Goal: Information Seeking & Learning: Learn about a topic

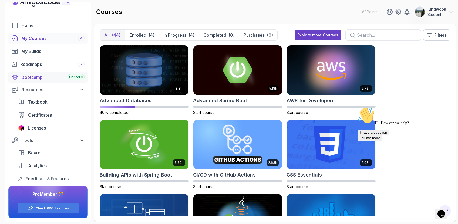
click at [53, 76] on div "Bootcamp Cohort 3" at bounding box center [53, 77] width 63 height 6
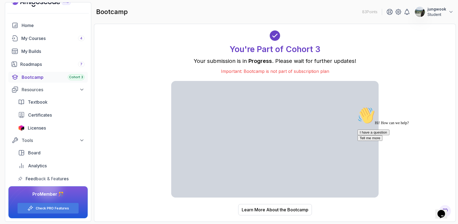
drag, startPoint x: 446, startPoint y: 147, endPoint x: 801, endPoint y: 251, distance: 370.4
click at [357, 107] on icon "Chat attention grabber" at bounding box center [357, 107] width 0 height 0
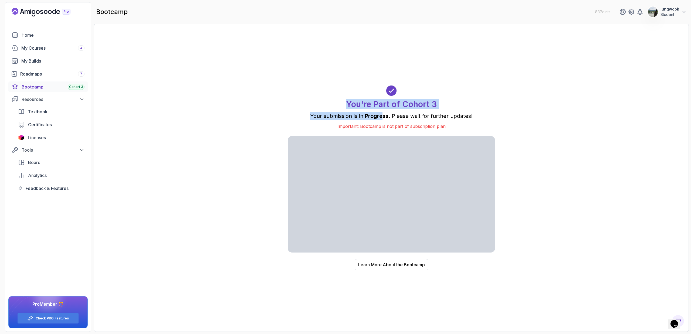
drag, startPoint x: 399, startPoint y: 99, endPoint x: 383, endPoint y: 114, distance: 22.5
click at [383, 114] on div "You're Part of Cohort 3 Your submission is in Progress . Please wait for furthe…" at bounding box center [391, 107] width 207 height 44
click at [383, 114] on span "Progress" at bounding box center [376, 116] width 23 height 6
click at [65, 76] on div "Roadmaps 7" at bounding box center [52, 74] width 64 height 6
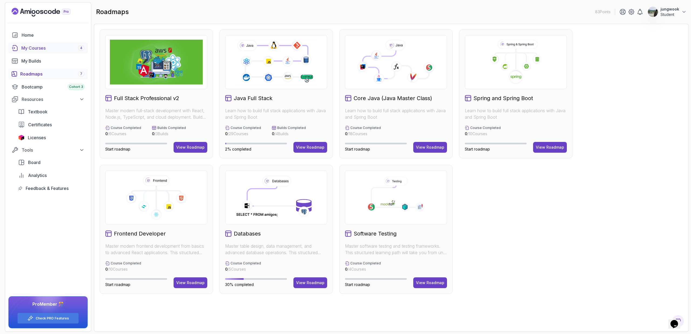
click at [33, 43] on link "My Courses 4" at bounding box center [47, 48] width 79 height 11
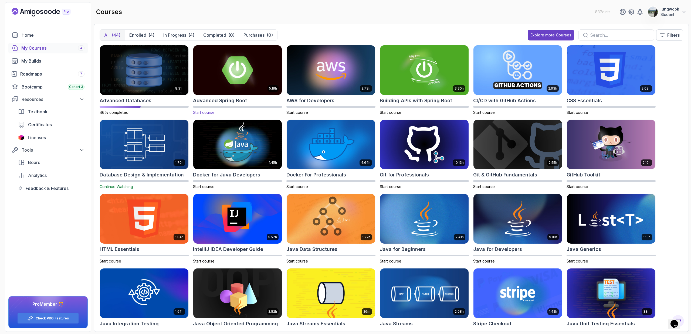
click at [248, 79] on img at bounding box center [237, 70] width 93 height 52
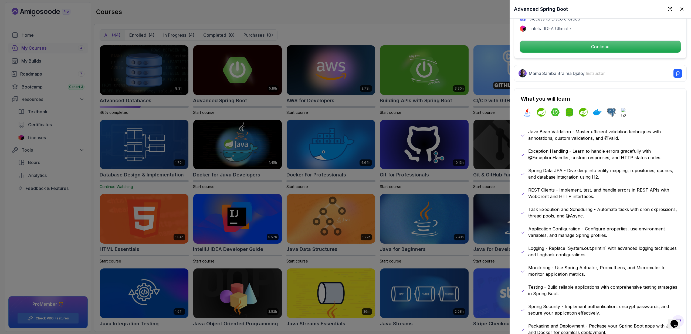
scroll to position [224, 0]
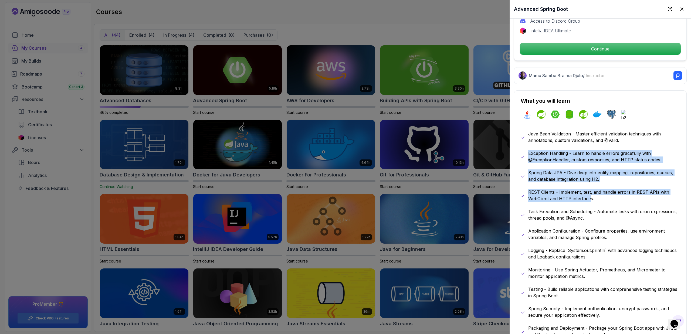
drag, startPoint x: 608, startPoint y: 145, endPoint x: 589, endPoint y: 201, distance: 58.4
click at [458, 200] on div "Java Bean Validation - Master efficient validation techniques with annotations,…" at bounding box center [600, 234] width 159 height 207
click at [458, 201] on div "Java Bean Validation - Master efficient validation techniques with annotations,…" at bounding box center [600, 234] width 159 height 207
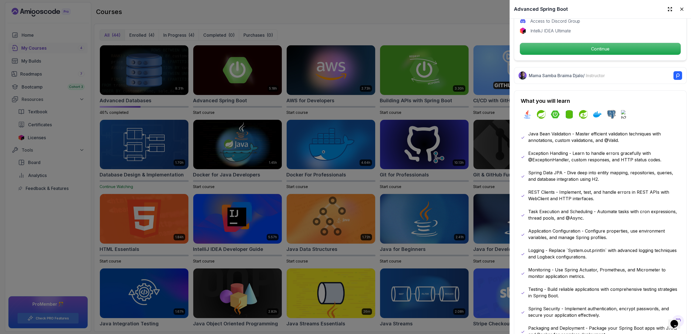
scroll to position [267, 0]
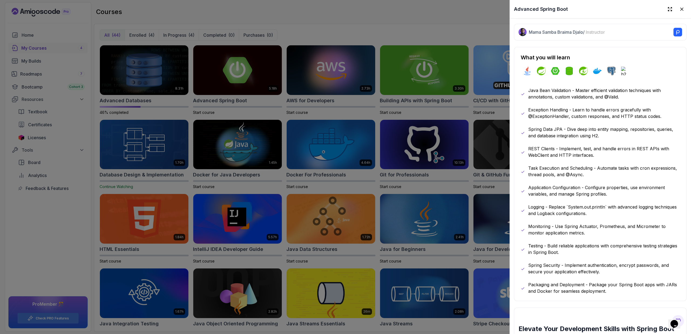
click at [458, 146] on div at bounding box center [345, 167] width 691 height 334
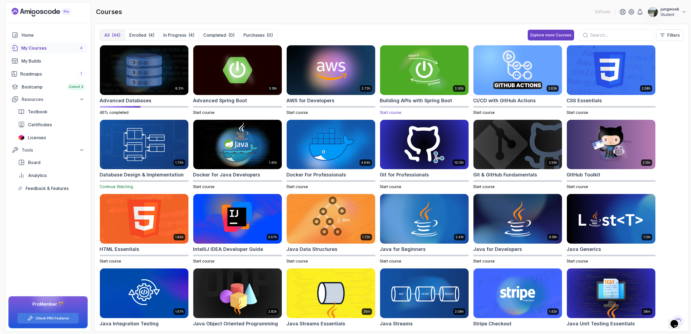
click at [446, 97] on h2 "Building APIs with Spring Boot" at bounding box center [416, 101] width 72 height 8
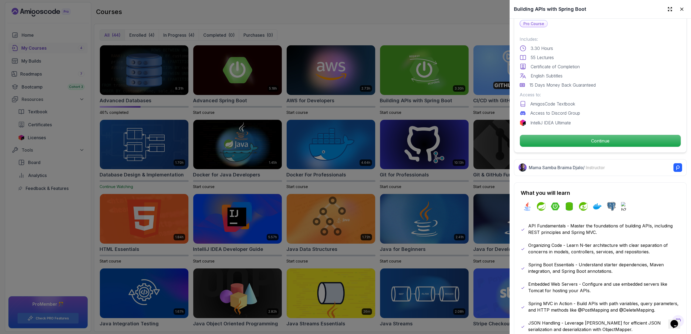
scroll to position [154, 0]
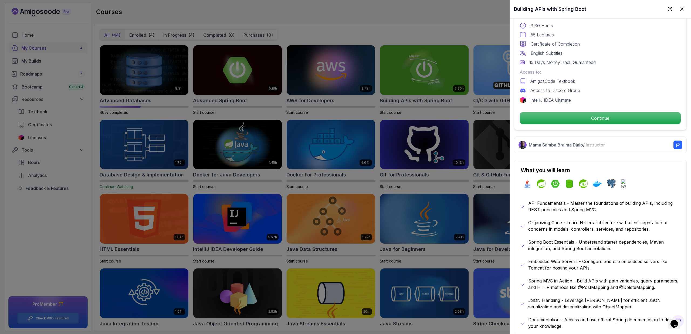
click at [458, 224] on p "Spring Boot Essentials - Understand starter dependencies, Maven integration, an…" at bounding box center [604, 245] width 152 height 13
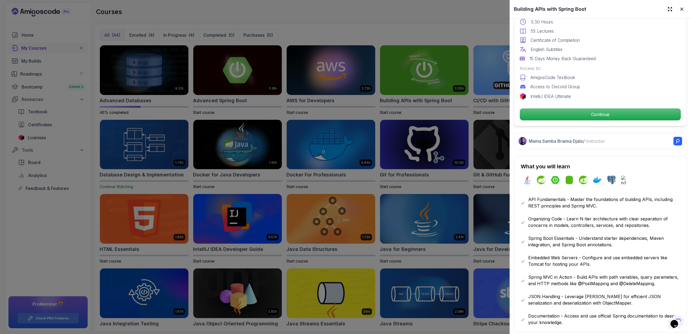
scroll to position [203, 0]
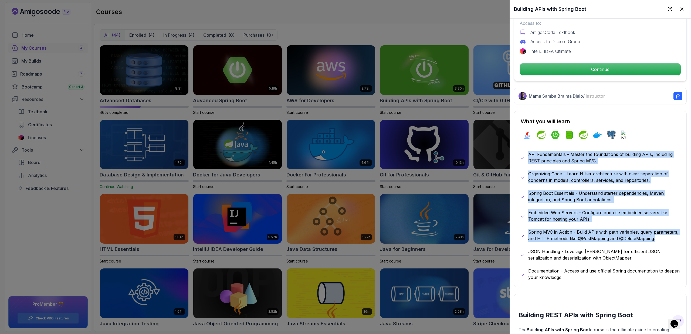
drag, startPoint x: 595, startPoint y: 148, endPoint x: 582, endPoint y: 243, distance: 96.2
click at [458, 224] on div "What you will learn java spring spring-boot spring-data-jpa spring-security doc…" at bounding box center [600, 199] width 173 height 177
click at [458, 224] on p "Spring MVC in Action - Build APIs with path variables, query parameters, and HT…" at bounding box center [604, 235] width 152 height 13
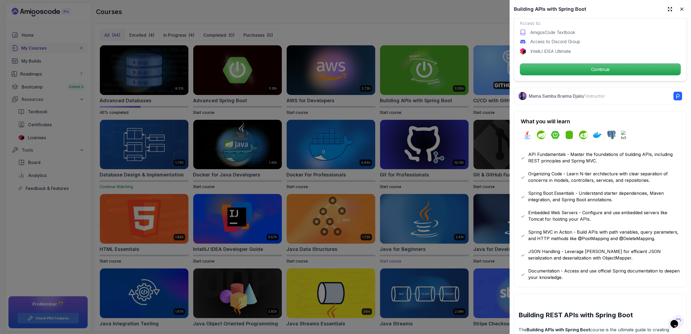
click at [446, 212] on div at bounding box center [345, 167] width 691 height 334
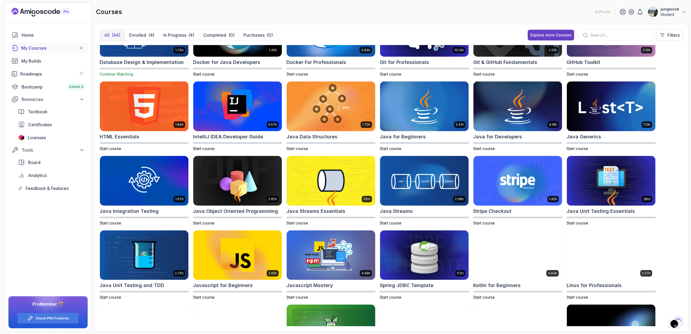
scroll to position [0, 0]
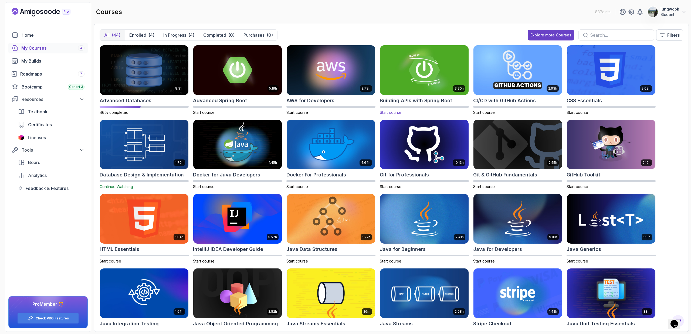
click at [423, 86] on img at bounding box center [424, 70] width 93 height 52
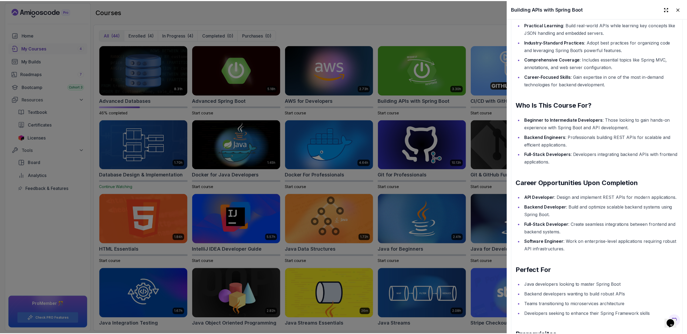
scroll to position [569, 0]
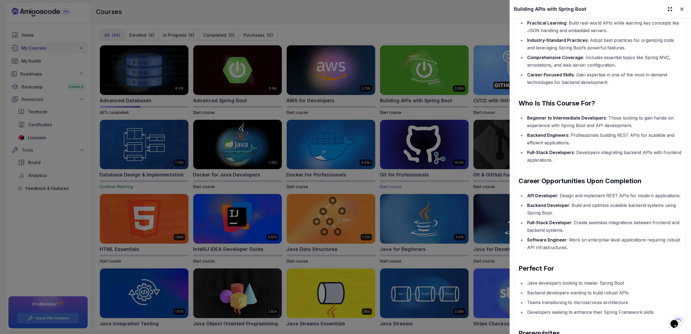
click at [390, 157] on div at bounding box center [345, 167] width 691 height 334
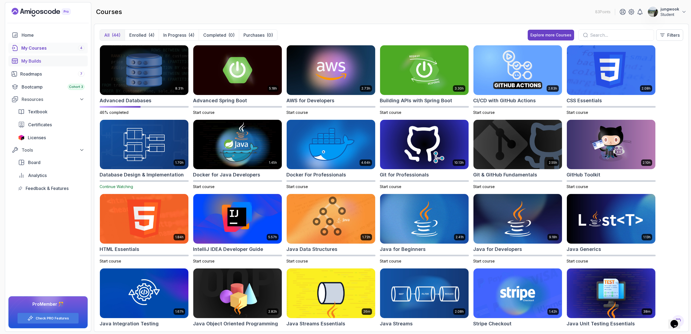
click at [49, 62] on div "My Builds" at bounding box center [52, 61] width 63 height 6
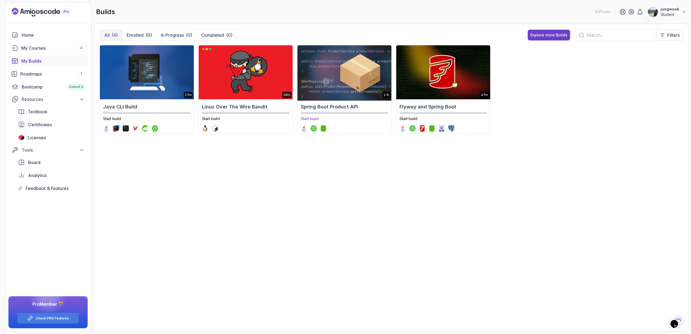
click at [351, 77] on img at bounding box center [344, 72] width 99 height 57
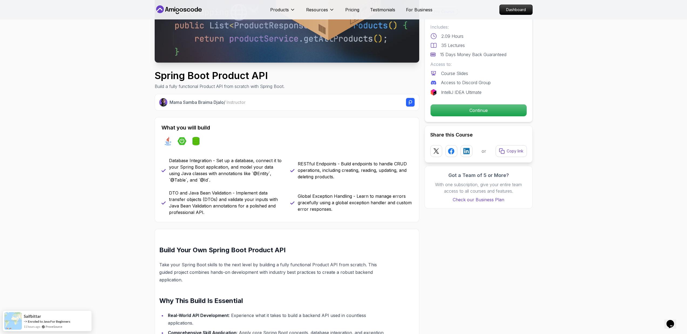
scroll to position [120, 0]
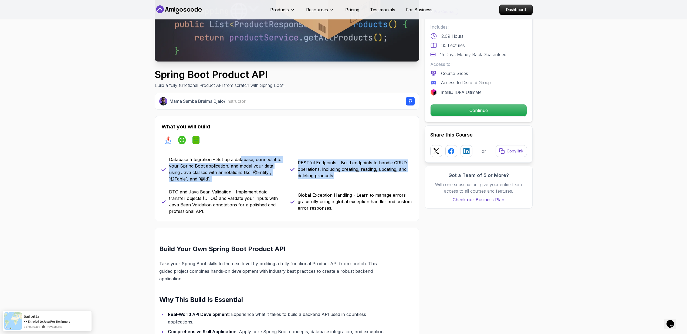
drag, startPoint x: 245, startPoint y: 162, endPoint x: 307, endPoint y: 183, distance: 64.8
click at [296, 183] on div "Database Integration - Set up a database, connect it to your Spring Boot applic…" at bounding box center [286, 185] width 251 height 58
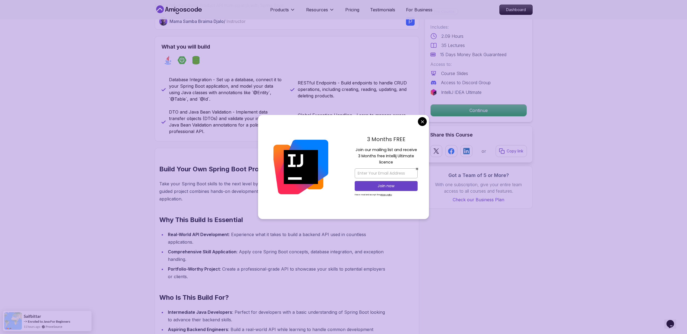
scroll to position [203, 0]
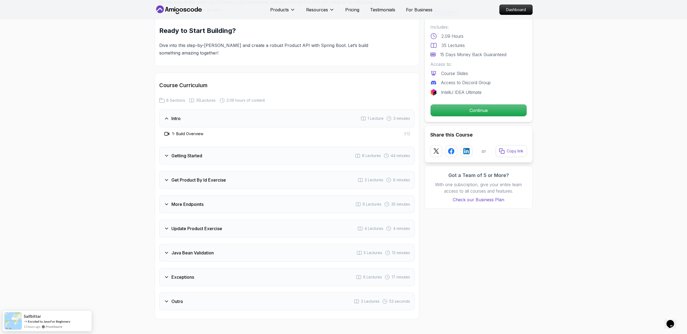
scroll to position [595, 0]
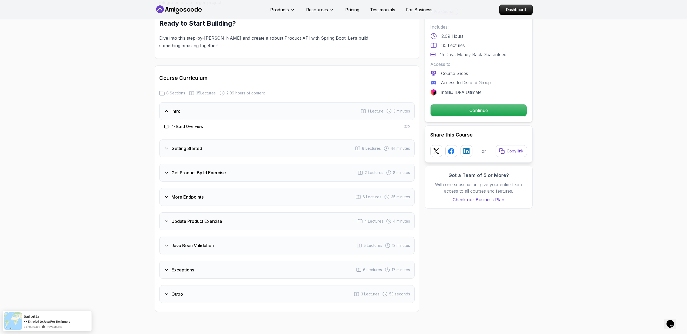
click at [231, 224] on div "Java Bean Validation 5 Lectures 13 minutes" at bounding box center [286, 246] width 255 height 18
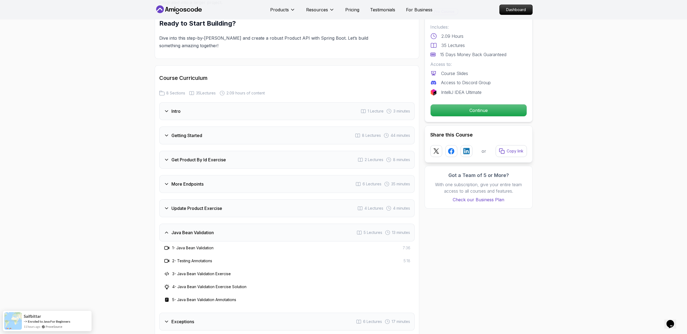
click at [239, 224] on div "Java Bean Validation 5 Lectures 13 minutes" at bounding box center [286, 233] width 255 height 18
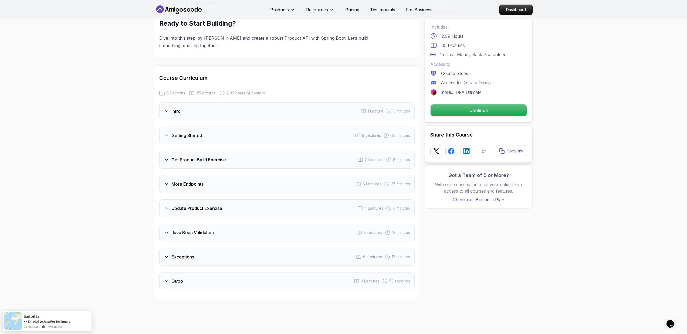
click at [245, 200] on div "Update Product Exercise 4 Lectures 4 minutes" at bounding box center [286, 209] width 255 height 18
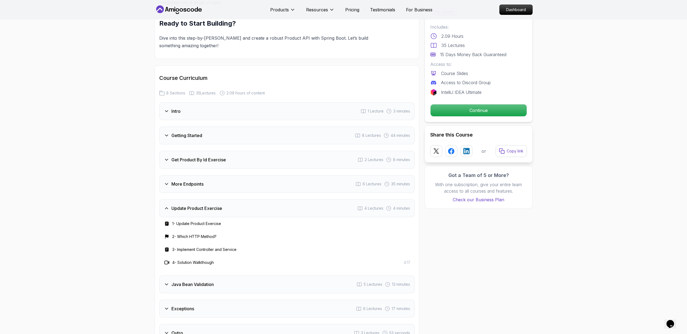
click at [245, 200] on div "Update Product Exercise 4 Lectures 4 minutes" at bounding box center [286, 209] width 255 height 18
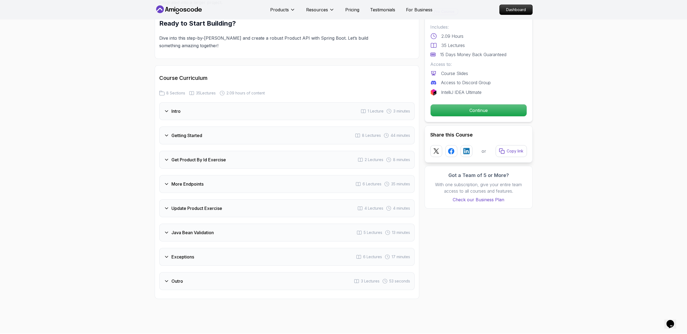
click at [249, 181] on div "More Endpoints 6 Lectures 35 minutes" at bounding box center [286, 184] width 255 height 18
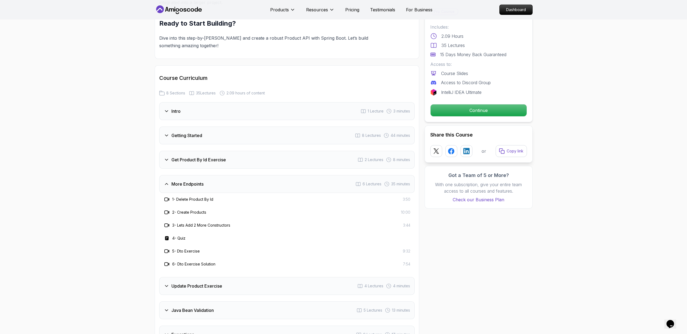
click at [256, 153] on div "Get Product By Id Exercise 2 Lectures 8 minutes" at bounding box center [286, 160] width 255 height 18
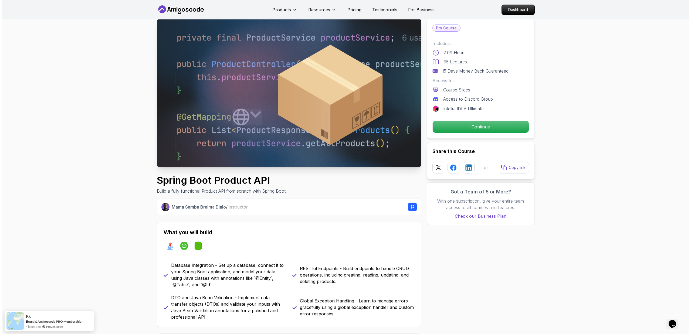
scroll to position [0, 0]
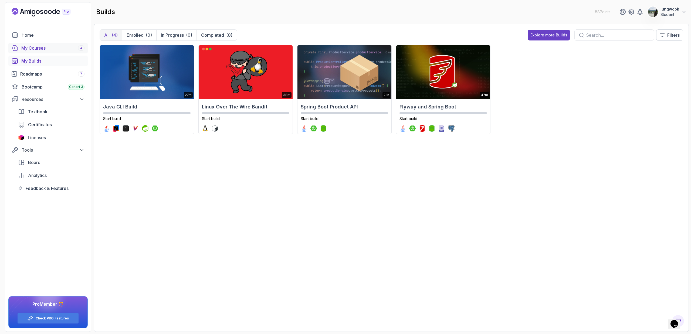
click at [57, 49] on div "My Courses 4" at bounding box center [52, 48] width 63 height 6
